Goal: Task Accomplishment & Management: Complete application form

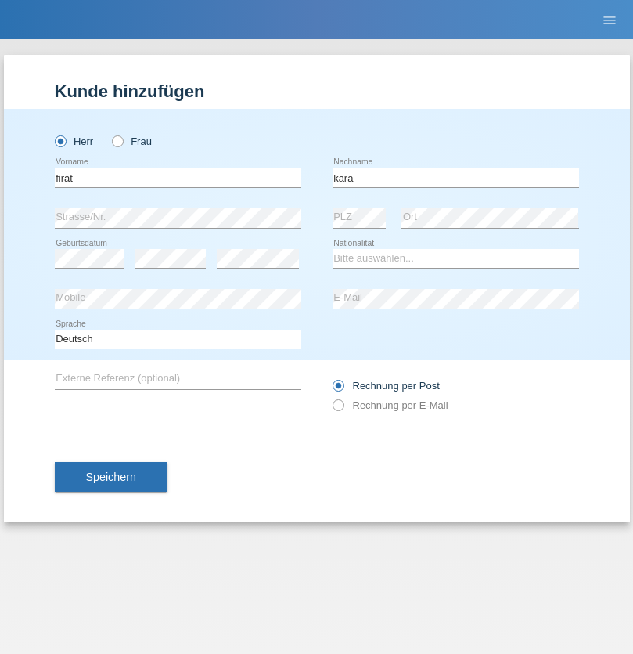
type input "kara"
select select "CH"
radio input "true"
click at [178, 177] on input "text" at bounding box center [178, 178] width 247 height 20
type input "Sabrina"
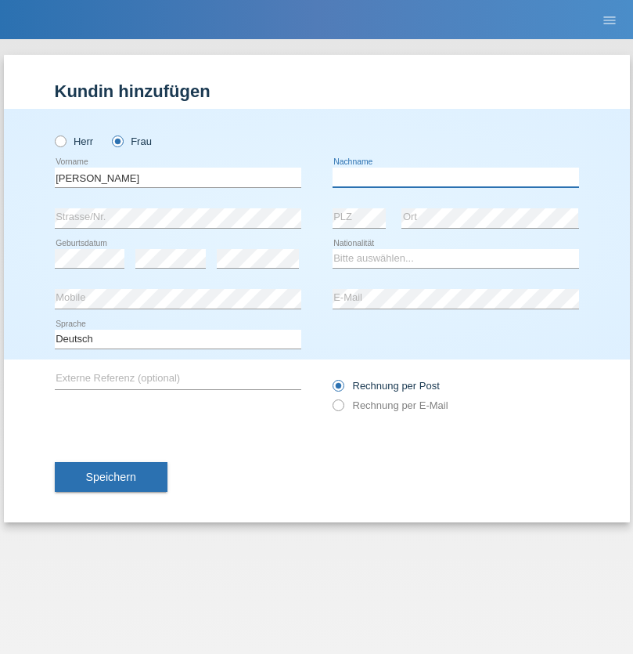
click at [456, 177] on input "text" at bounding box center [456, 178] width 247 height 20
type input "Santos"
select select "PT"
select select "C"
select select "05"
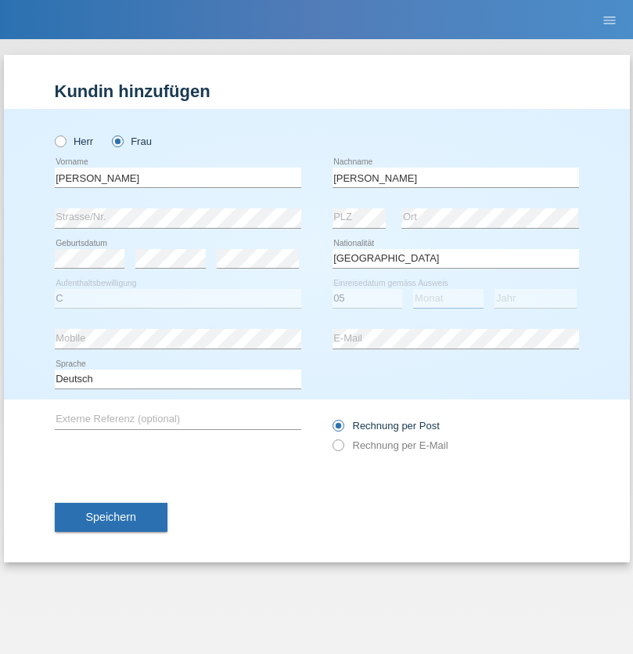
select select "12"
select select "2000"
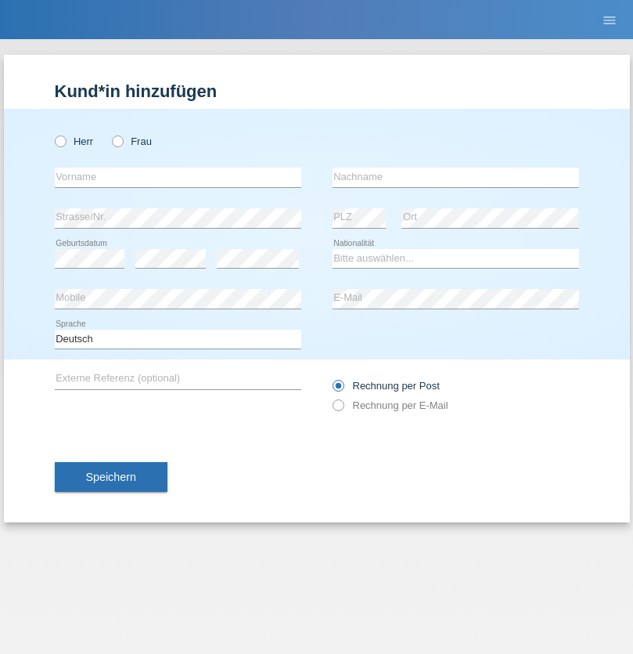
radio input "true"
click at [178, 177] on input "text" at bounding box center [178, 178] width 247 height 20
type input "Anett"
click at [456, 177] on input "text" at bounding box center [456, 178] width 247 height 20
type input "Tanner"
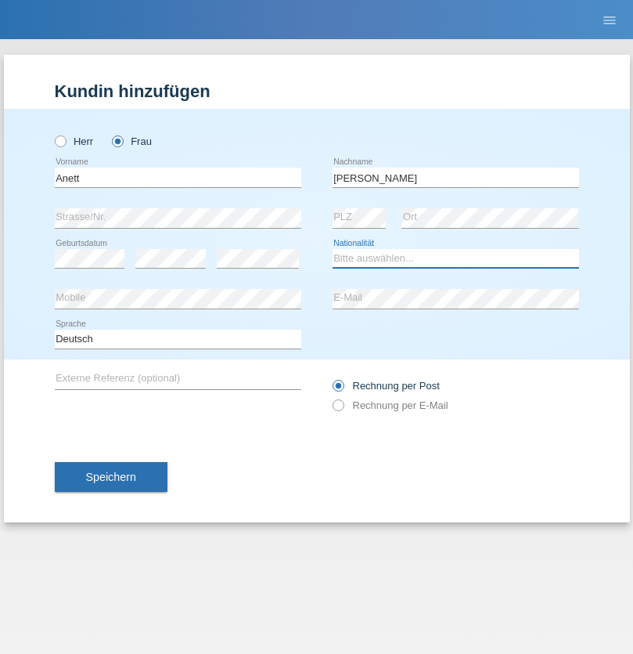
select select "HU"
select select "C"
select select "04"
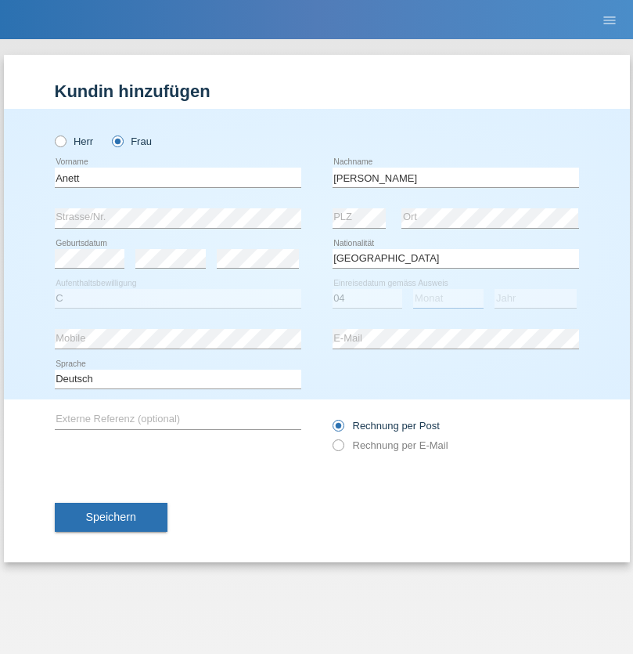
select select "09"
select select "2021"
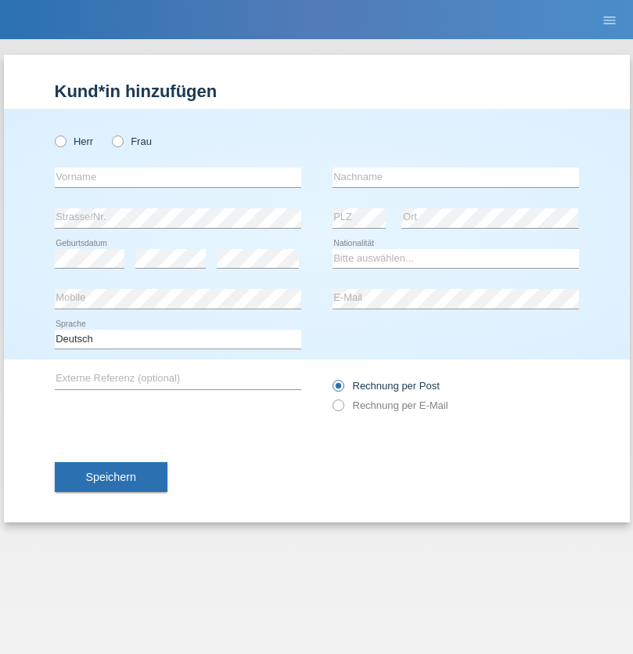
radio input "true"
click at [178, 177] on input "text" at bounding box center [178, 178] width 247 height 20
type input "Tanja"
click at [456, 177] on input "text" at bounding box center [456, 178] width 247 height 20
type input "Hirsiger"
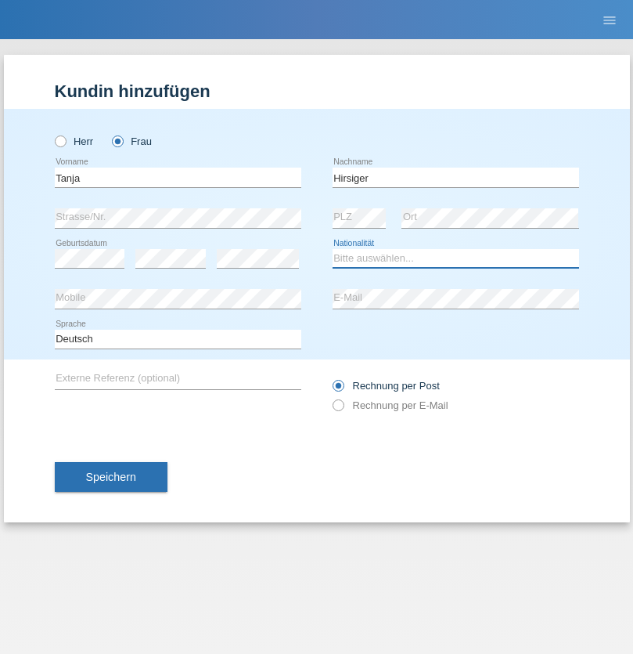
select select "CH"
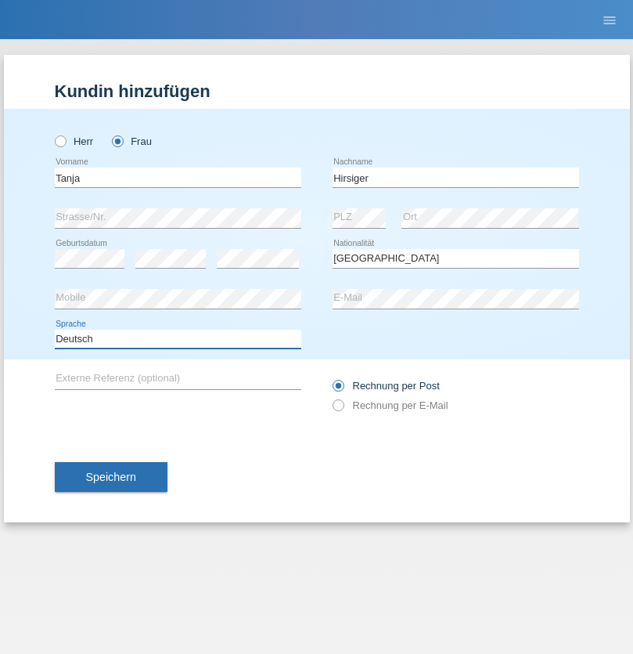
select select "en"
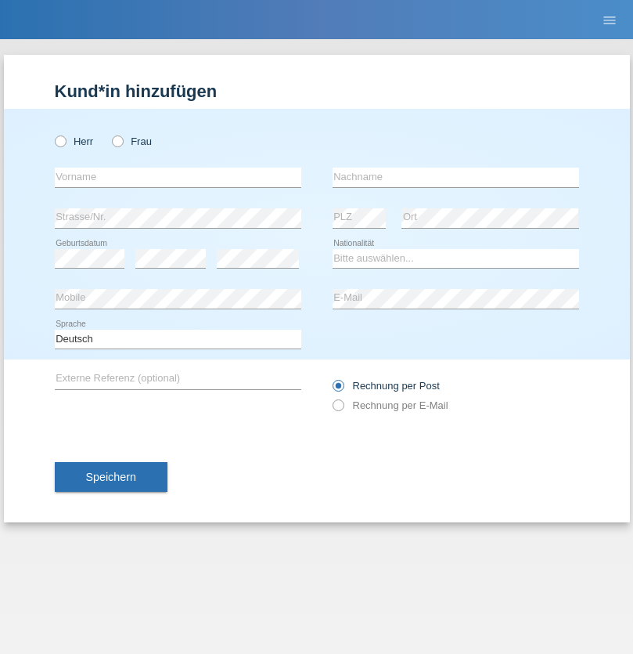
radio input "true"
click at [178, 177] on input "text" at bounding box center [178, 178] width 247 height 20
type input "Ketty"
click at [456, 177] on input "text" at bounding box center [456, 178] width 247 height 20
type input "Kalupnath"
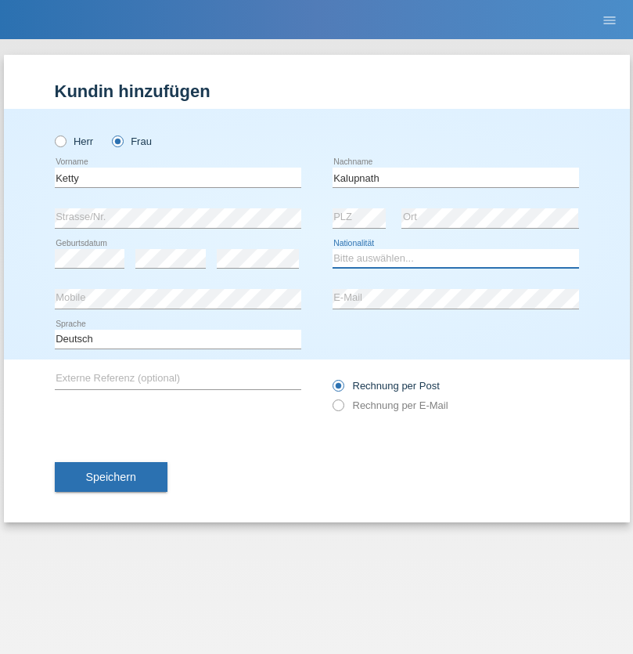
select select "CH"
